Goal: Transaction & Acquisition: Purchase product/service

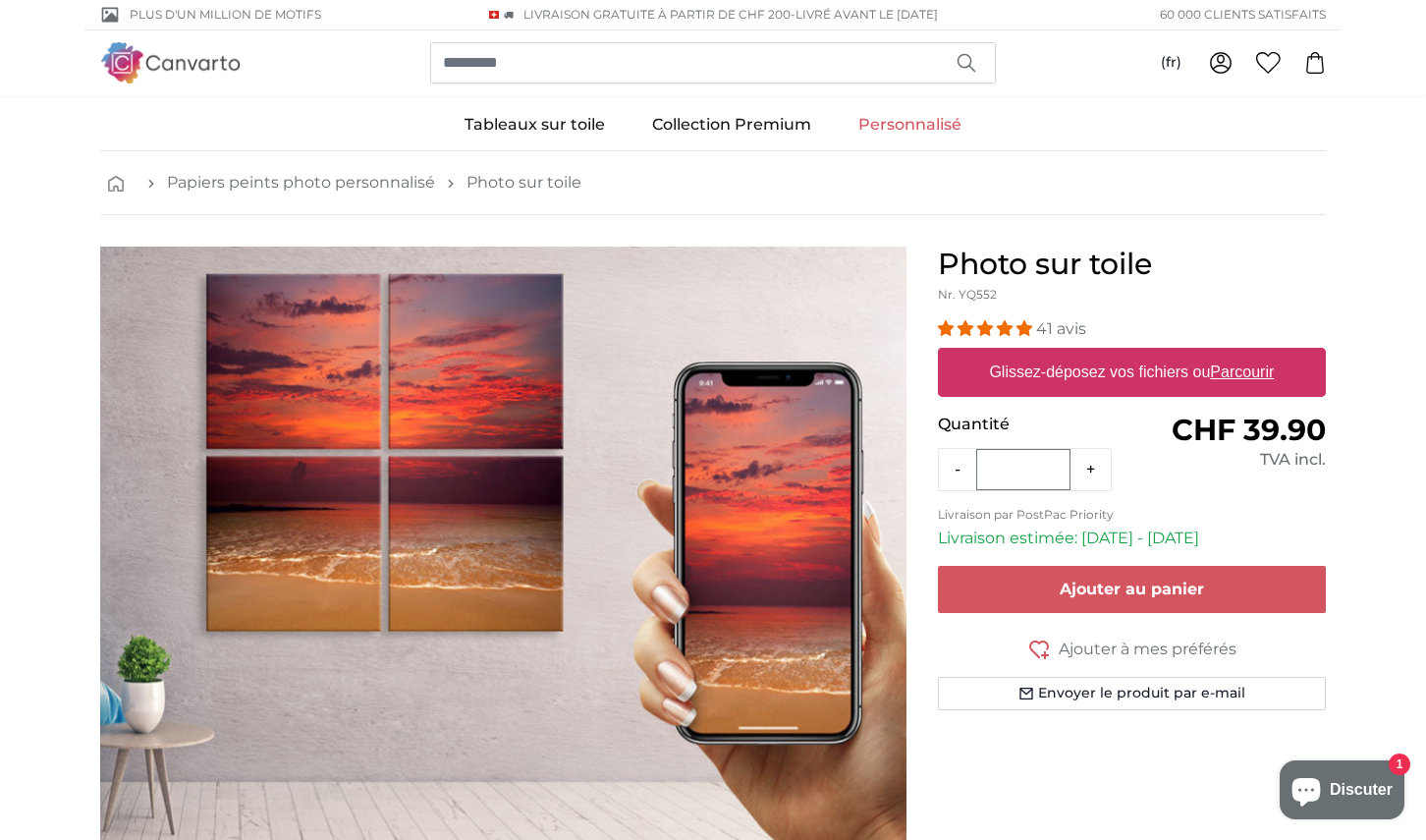
click at [1229, 376] on u "Parcourir" at bounding box center [1242, 372] width 64 height 17
click at [1229, 354] on input "Glissez-déposez vos fichiers ou Parcourir" at bounding box center [1132, 351] width 388 height 6
click at [922, 117] on link "Personnalisé" at bounding box center [910, 125] width 150 height 51
click at [1246, 368] on u "Parcourir" at bounding box center [1242, 372] width 64 height 17
click at [1246, 354] on input "Glissez-déposez vos fichiers ou Parcourir" at bounding box center [1132, 351] width 388 height 6
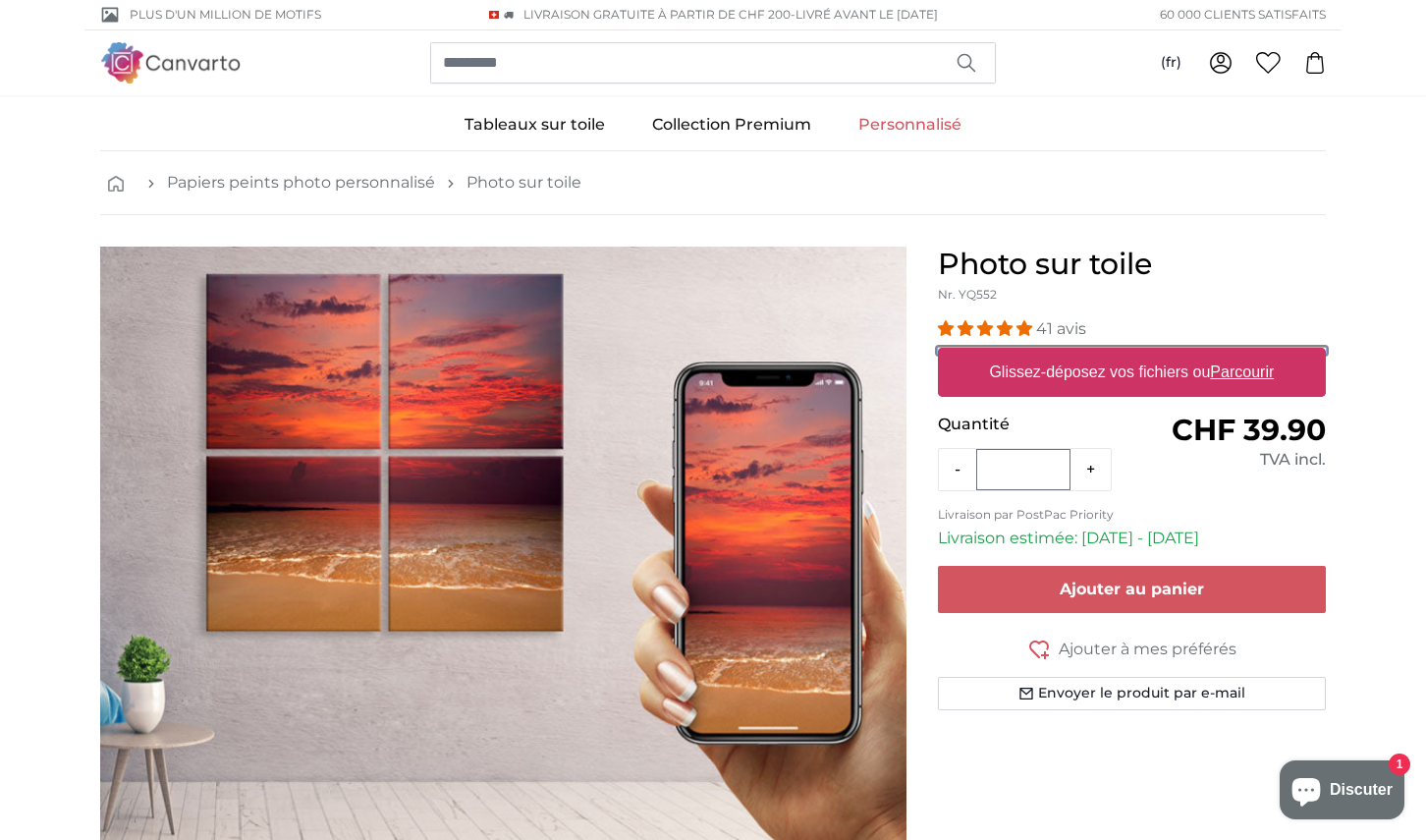
type input "**********"
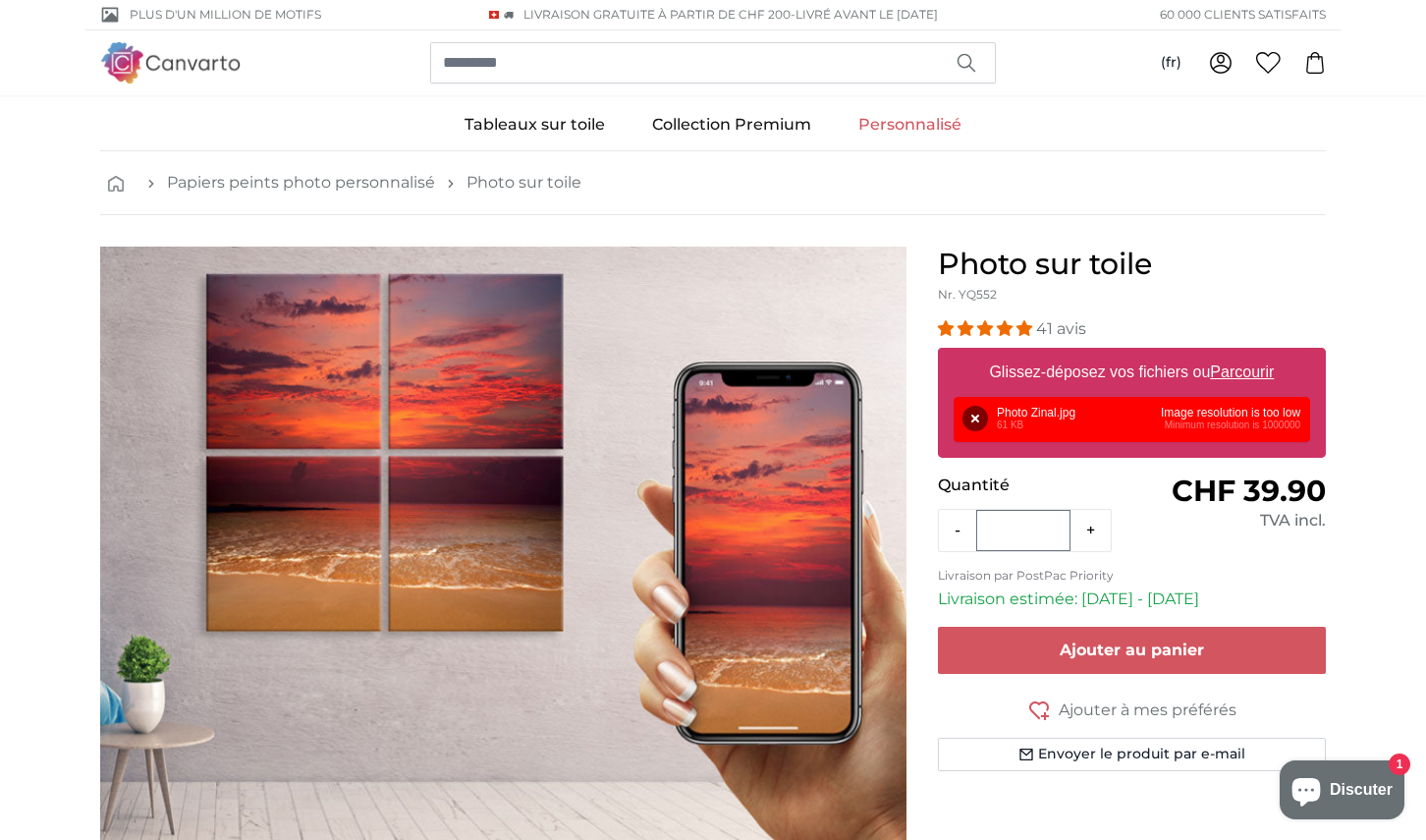
click at [1059, 409] on div "Supprimer Réessayer Supprimer Télécharger Annuler Réessayer Supprimer Photo Zin…" at bounding box center [1132, 420] width 357 height 45
click at [973, 415] on button "Supprimer" at bounding box center [975, 418] width 26 height 26
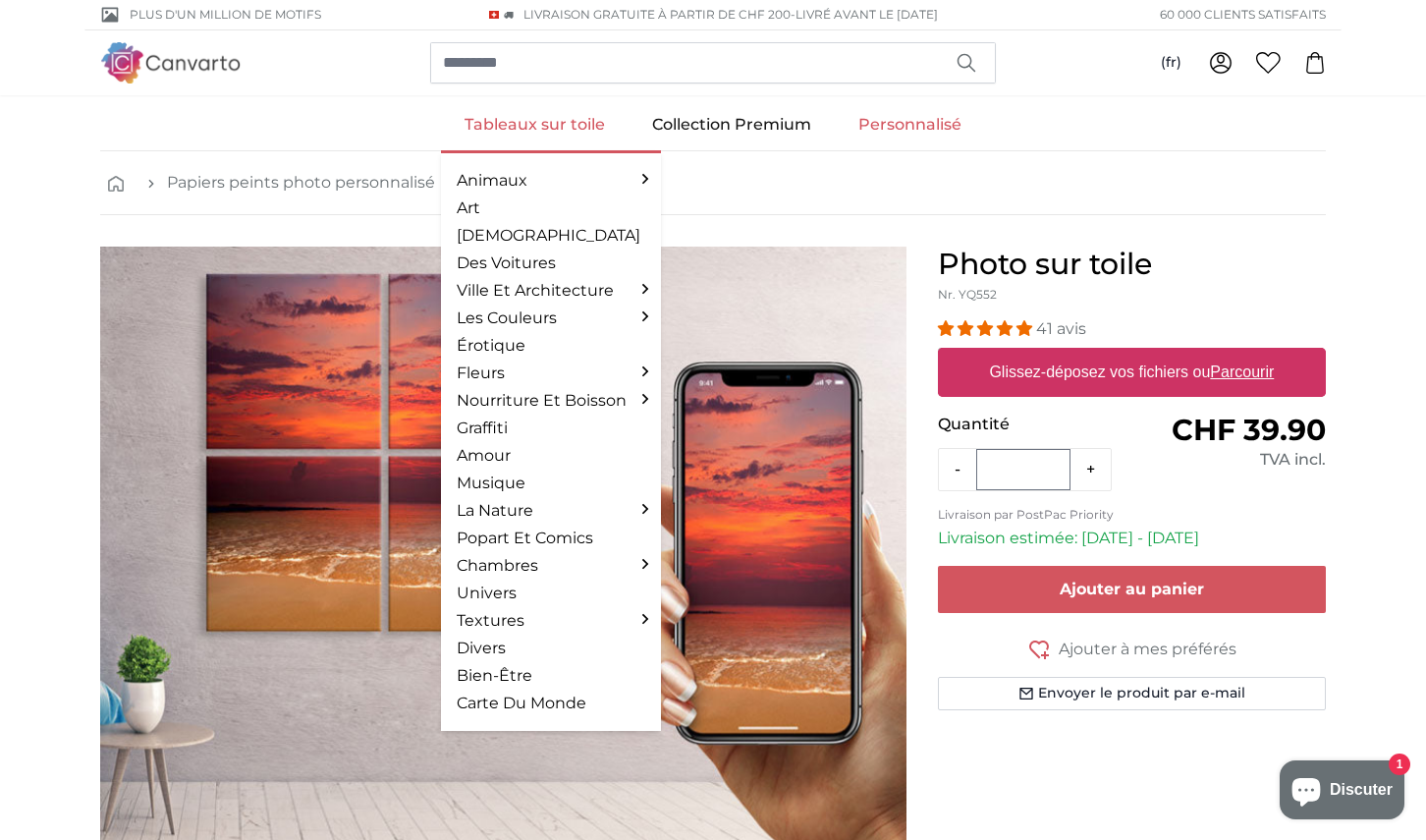
click at [575, 122] on link "Tableaux sur toile" at bounding box center [535, 125] width 188 height 51
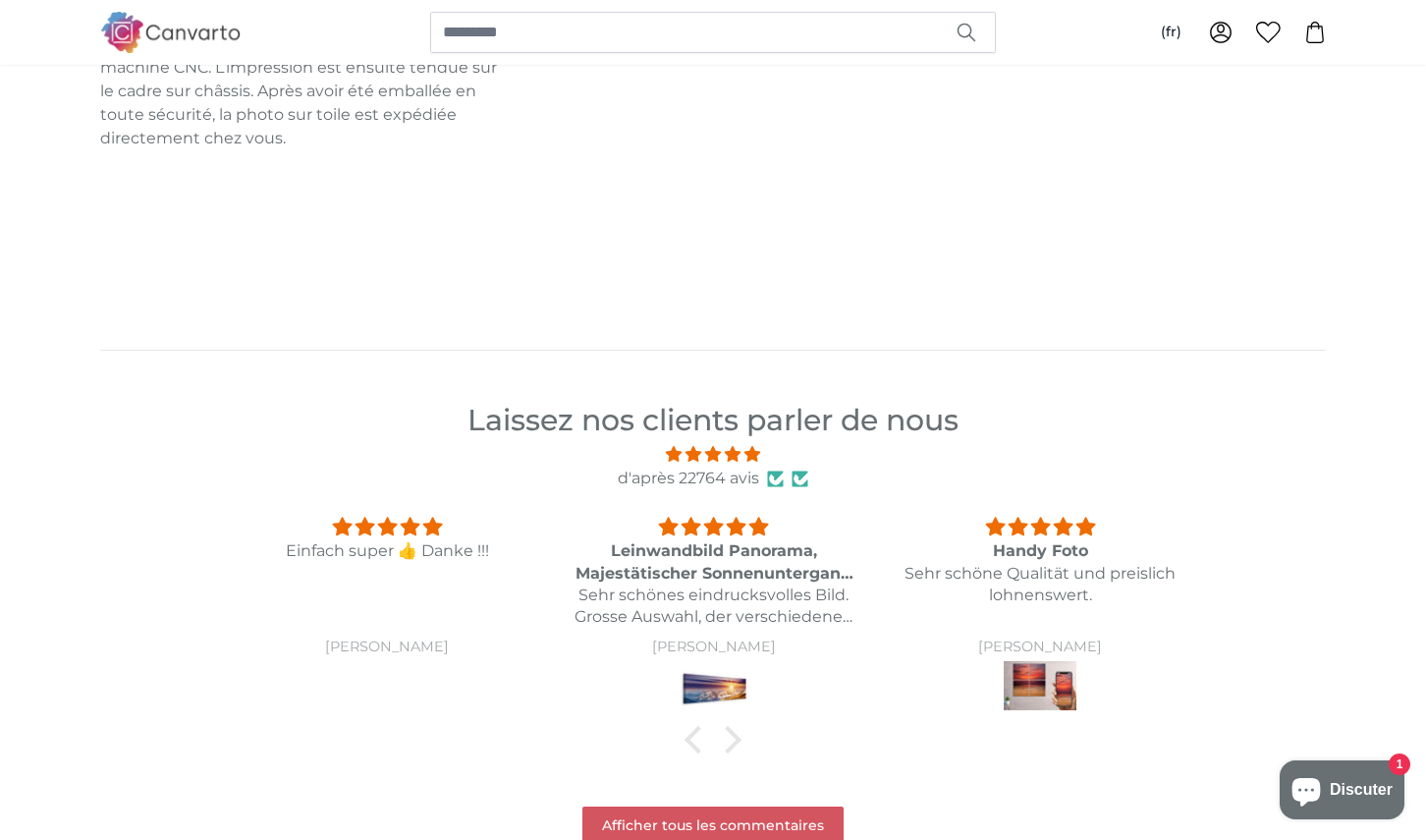
scroll to position [2356, 0]
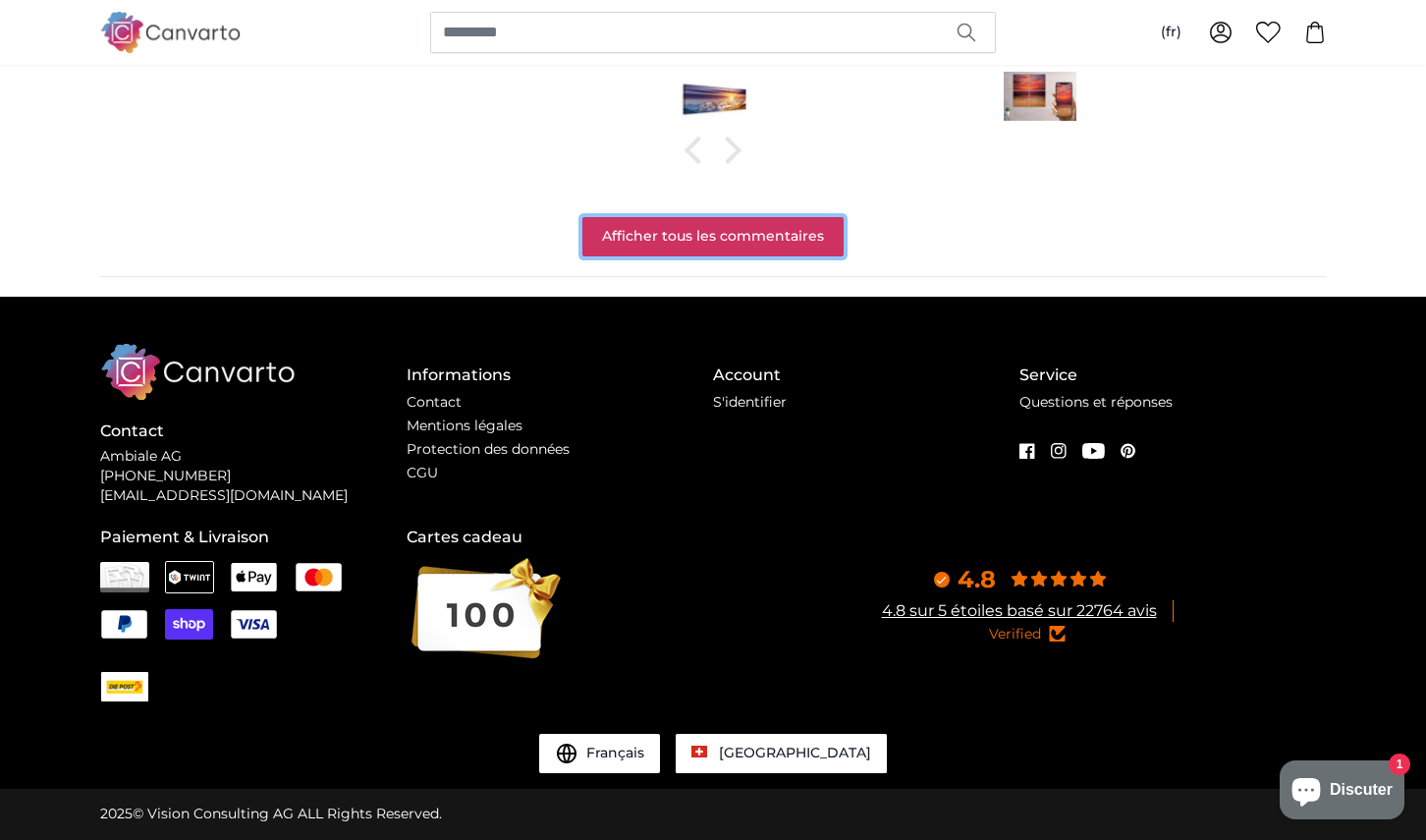
click at [700, 244] on link "Afficher tous les commentaires" at bounding box center [713, 237] width 261 height 40
